Goal: Navigation & Orientation: Go to known website

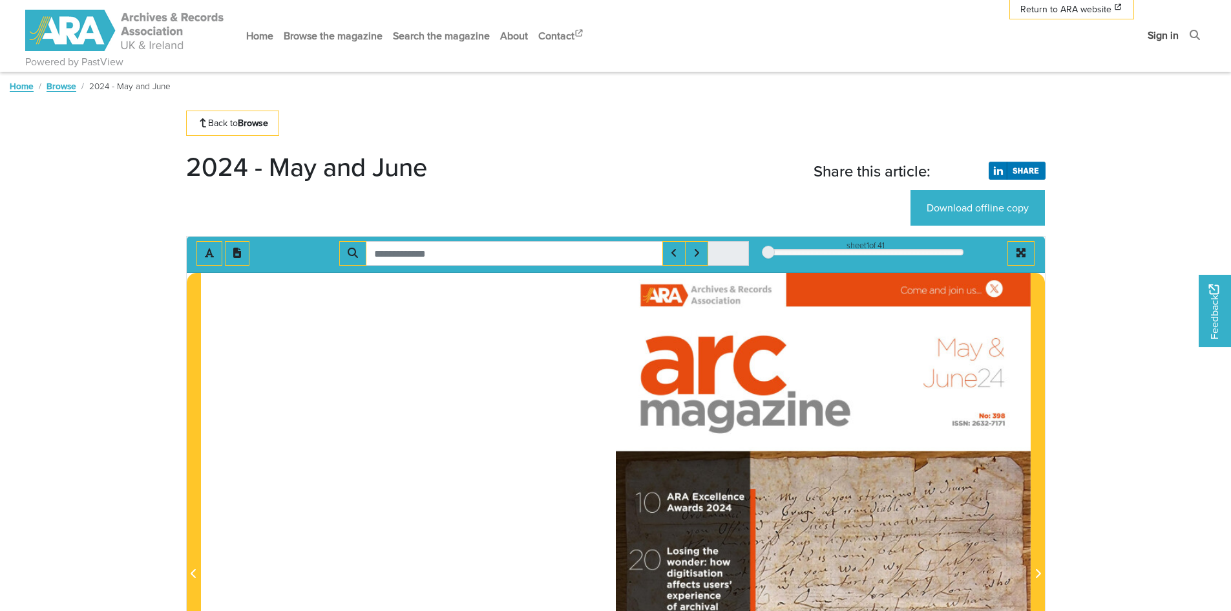
click at [1157, 37] on link "Sign in" at bounding box center [1162, 35] width 41 height 34
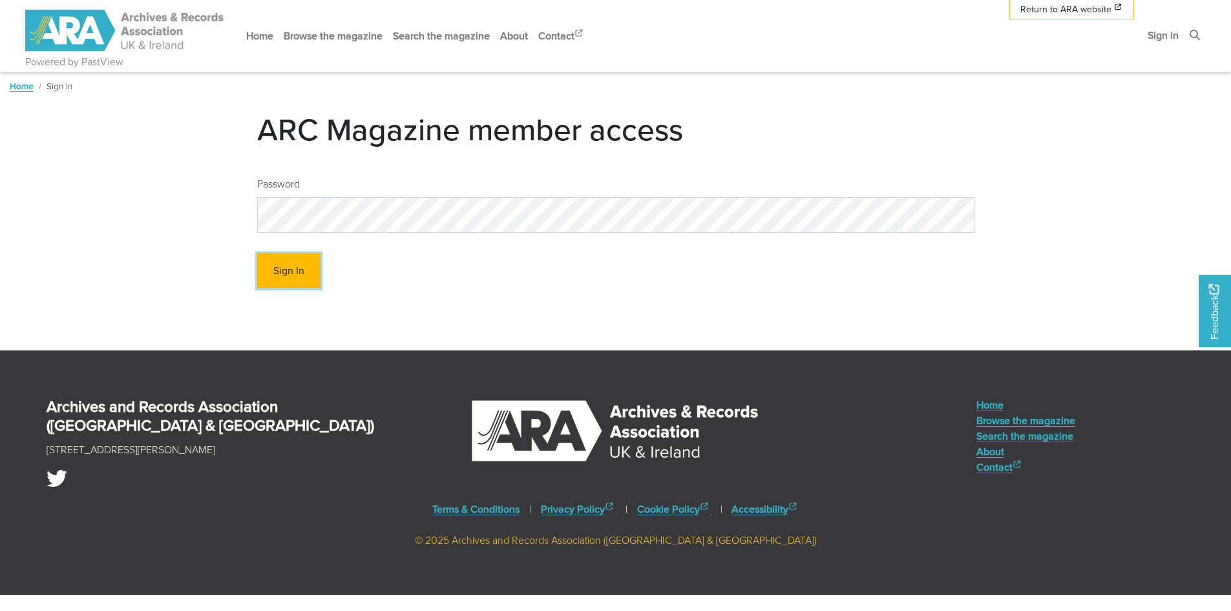
click at [269, 273] on button "Sign In" at bounding box center [288, 271] width 63 height 36
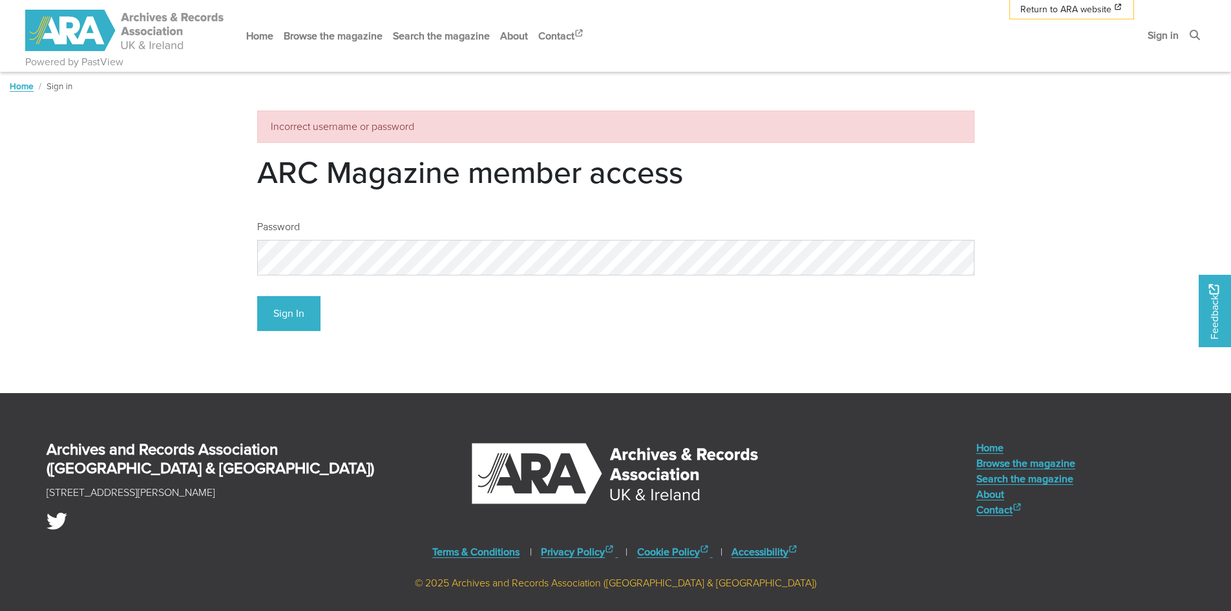
click at [14, 86] on link "Home" at bounding box center [22, 85] width 24 height 13
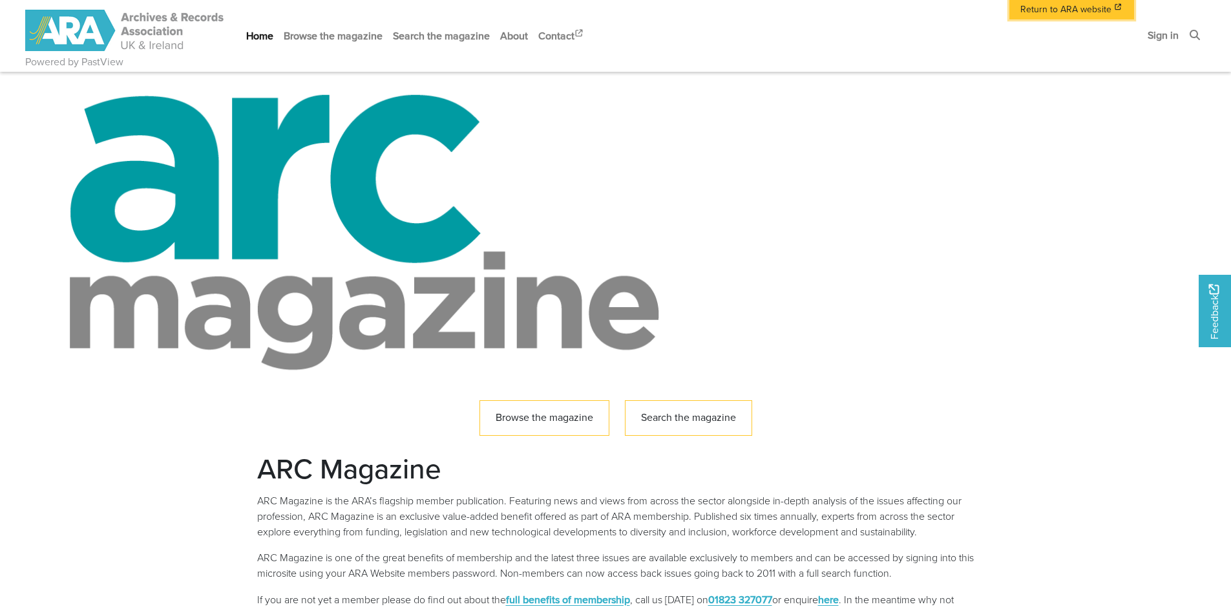
click at [1054, 12] on span "Return to ARA website" at bounding box center [1065, 10] width 91 height 14
